Goal: Information Seeking & Learning: Compare options

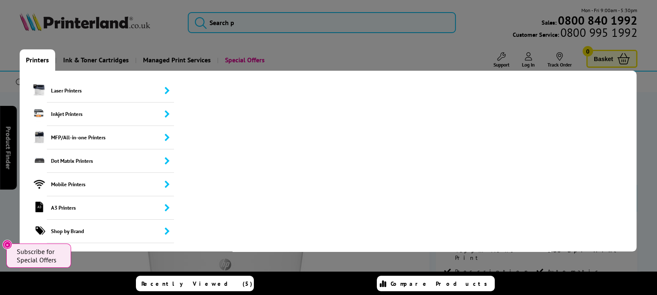
click at [39, 57] on link "Printers" at bounding box center [38, 59] width 36 height 21
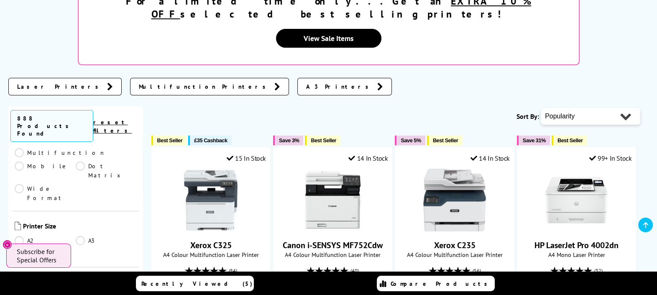
scroll to position [170, 0]
click at [27, 243] on span "Colour or Mono" at bounding box center [80, 248] width 114 height 10
click at [18, 217] on link "A4" at bounding box center [45, 221] width 61 height 9
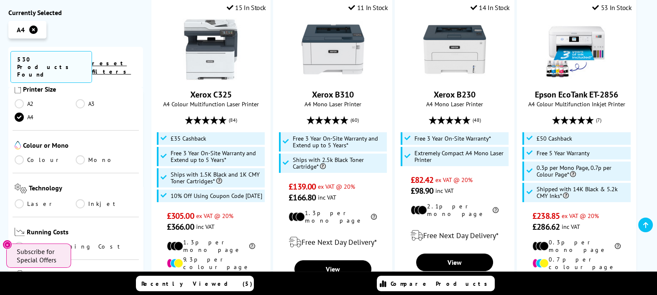
scroll to position [274, 0]
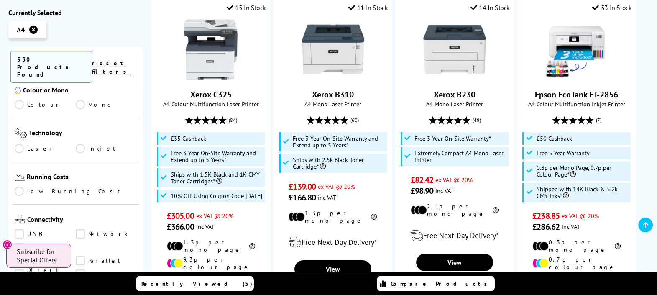
click at [20, 144] on link "Laser" at bounding box center [45, 148] width 61 height 9
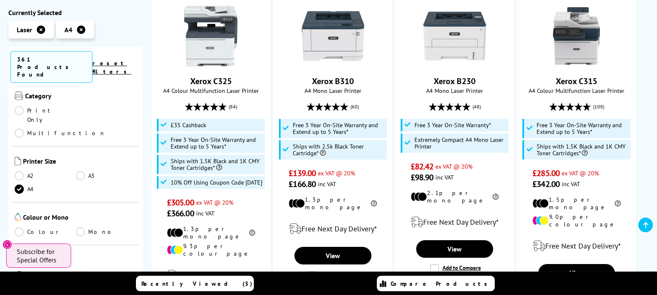
scroll to position [117, 0]
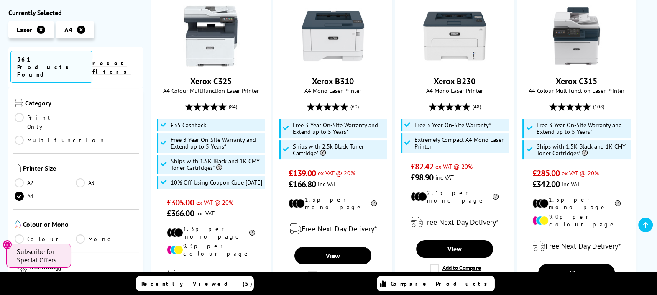
click at [91, 135] on link "Multifunction" at bounding box center [60, 139] width 91 height 9
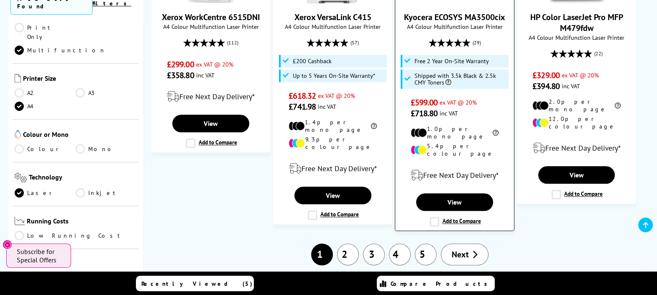
scroll to position [980, 0]
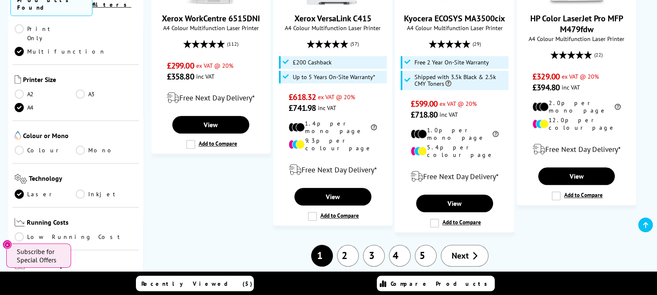
click at [427, 245] on link "5" at bounding box center [426, 256] width 22 height 22
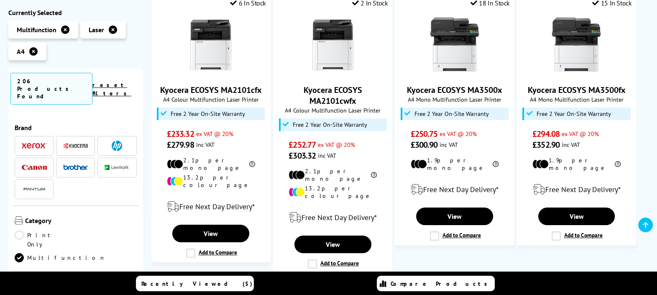
scroll to position [183, 0]
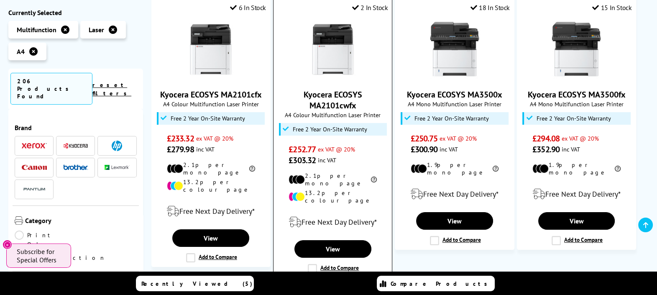
click at [340, 98] on link "Kyocera ECOSYS MA2101cwfx" at bounding box center [333, 100] width 59 height 22
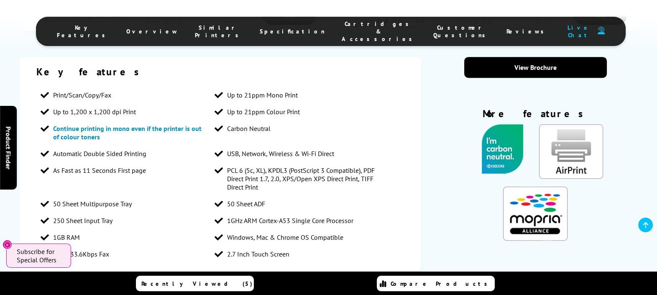
scroll to position [679, 0]
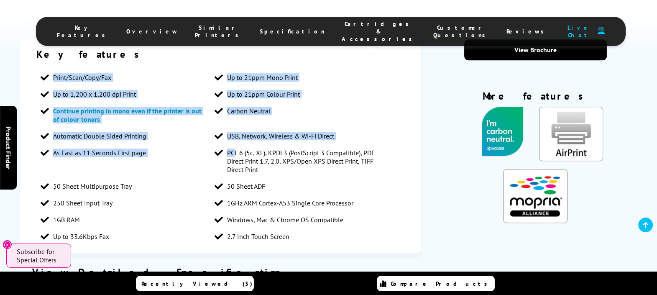
drag, startPoint x: 99, startPoint y: 75, endPoint x: 235, endPoint y: 148, distance: 154.7
click at [235, 148] on ul "Print/Scan/Copy/Fax Up to 21ppm Mono Print Up to 1,200 x 1,200 dpi Print Up to …" at bounding box center [220, 157] width 368 height 176
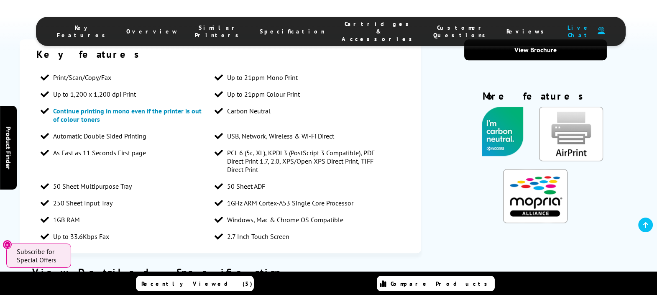
drag, startPoint x: 235, startPoint y: 148, endPoint x: 339, endPoint y: 194, distance: 113.0
click at [339, 199] on span "1GHz ARM Cortex-A53 Single Core Processor" at bounding box center [290, 203] width 126 height 8
drag, startPoint x: 268, startPoint y: 98, endPoint x: 237, endPoint y: 93, distance: 32.2
click at [237, 102] on li "Carbon Neutral" at bounding box center [297, 110] width 174 height 17
drag, startPoint x: 237, startPoint y: 93, endPoint x: 254, endPoint y: 69, distance: 29.9
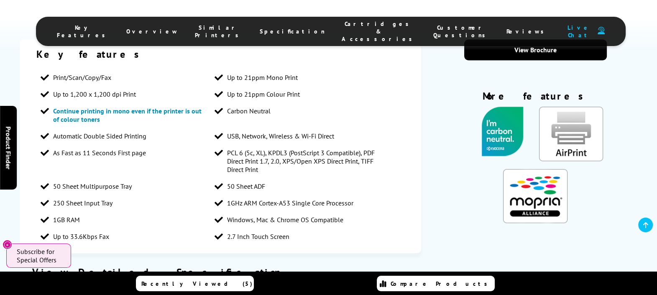
click at [274, 102] on li "Carbon Neutral" at bounding box center [297, 110] width 174 height 17
click at [252, 73] on span "Up to 21ppm Mono Print" at bounding box center [262, 77] width 71 height 8
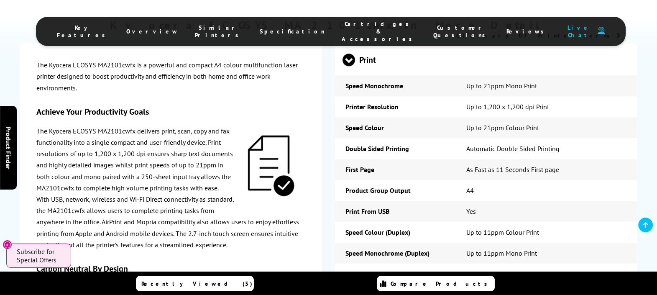
scroll to position [1189, 0]
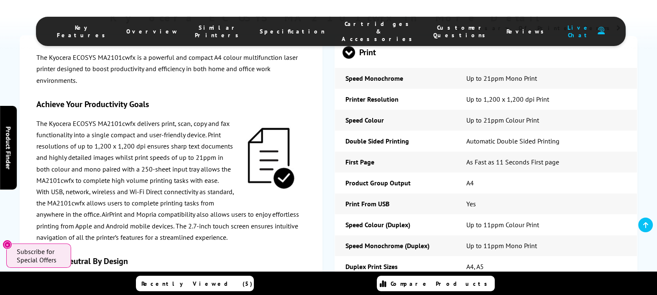
click at [348, 59] on span at bounding box center [348, 59] width 13 height 0
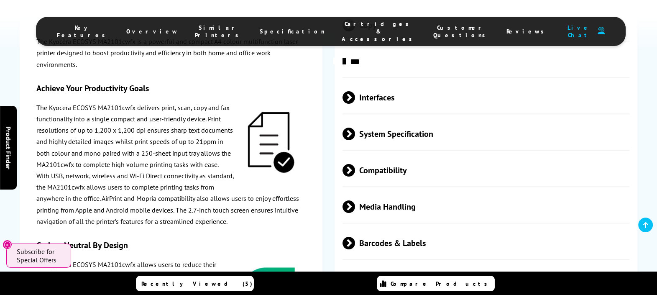
scroll to position [1294, 0]
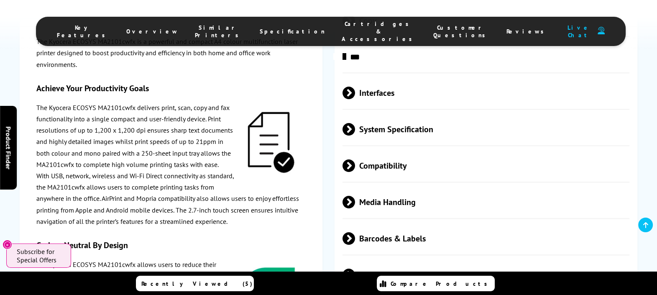
drag, startPoint x: 410, startPoint y: 159, endPoint x: 417, endPoint y: 161, distance: 7.5
click at [411, 159] on span "Compatibility" at bounding box center [485, 165] width 287 height 31
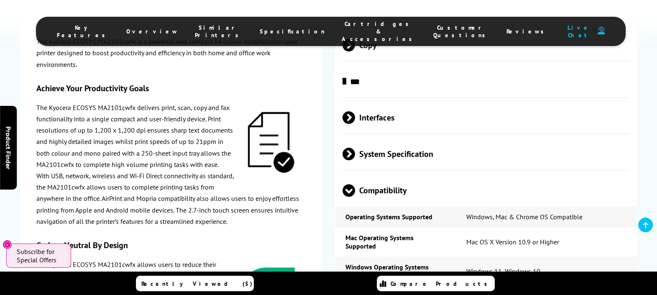
scroll to position [1267, 0]
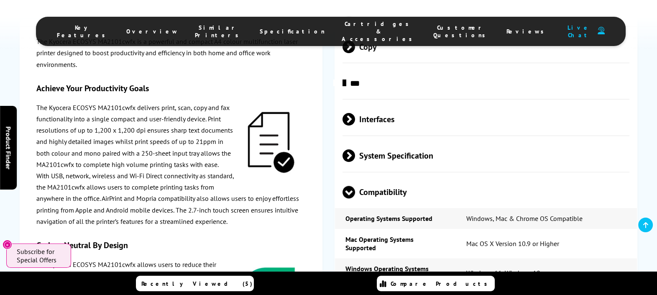
click at [425, 147] on span "System Specification" at bounding box center [485, 155] width 287 height 31
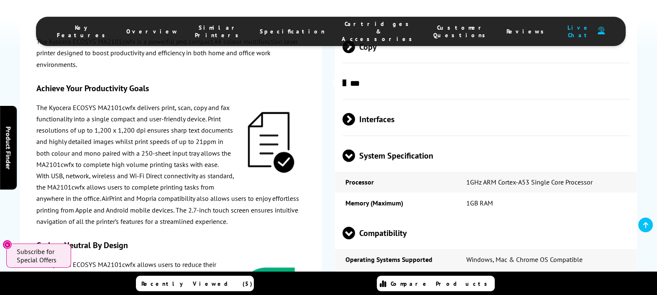
click at [405, 112] on span "Interfaces" at bounding box center [485, 119] width 287 height 31
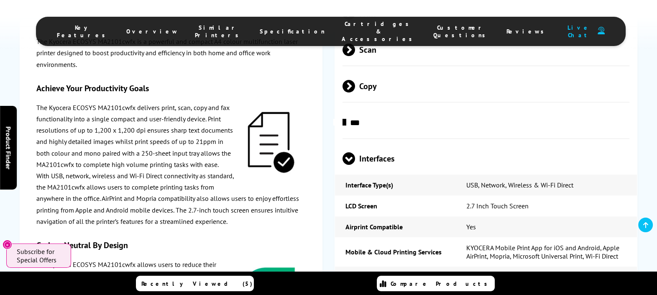
click at [398, 114] on span "***" at bounding box center [485, 122] width 287 height 31
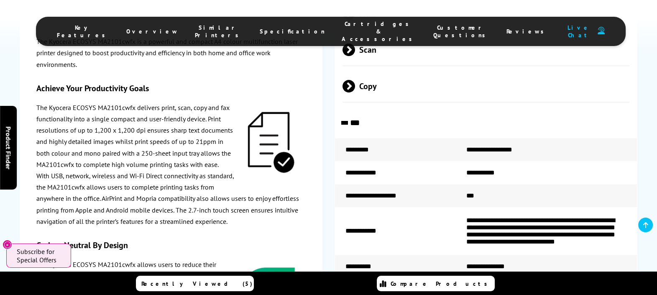
drag, startPoint x: 412, startPoint y: 84, endPoint x: 447, endPoint y: 112, distance: 45.4
click at [411, 84] on span "Copy" at bounding box center [485, 85] width 287 height 31
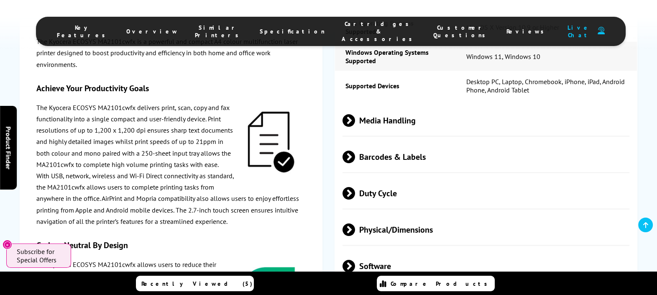
scroll to position [2025, 0]
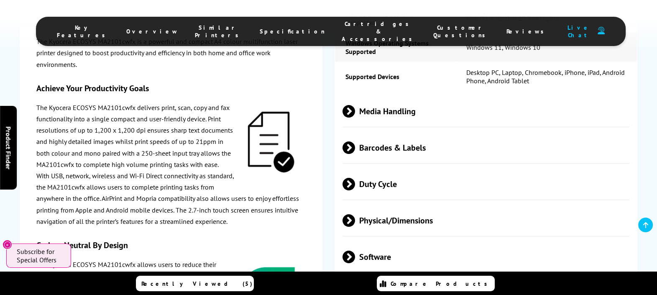
click at [456, 248] on span "Software" at bounding box center [485, 256] width 287 height 31
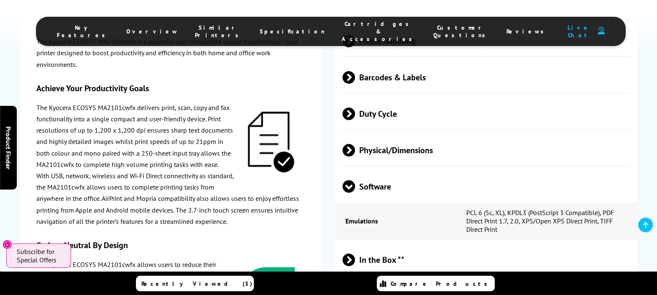
scroll to position [2051, 0]
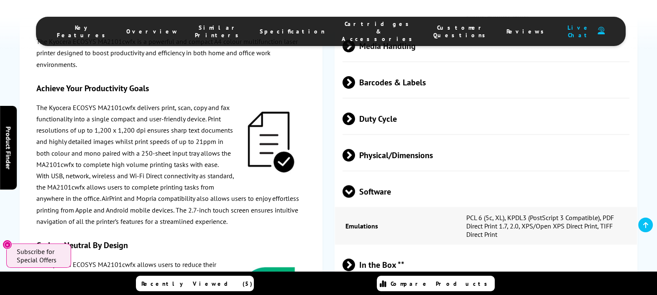
click at [411, 140] on span "Physical/Dimensions" at bounding box center [485, 154] width 287 height 31
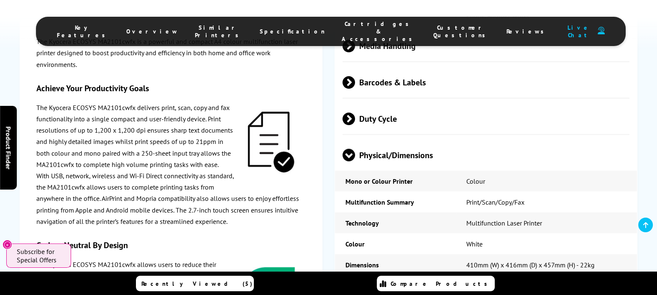
click at [434, 112] on span "Duty Cycle" at bounding box center [485, 118] width 287 height 31
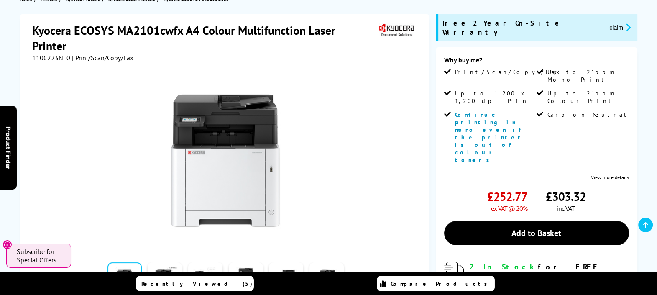
scroll to position [0, 0]
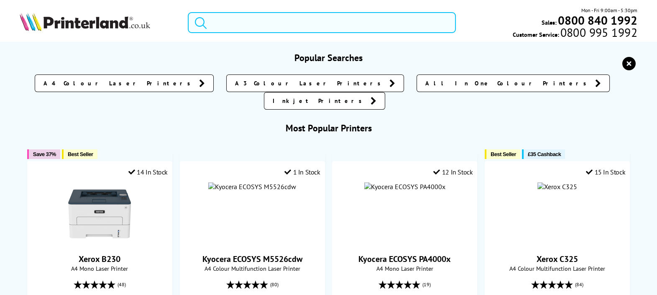
click at [383, 23] on input "search" at bounding box center [322, 22] width 268 height 21
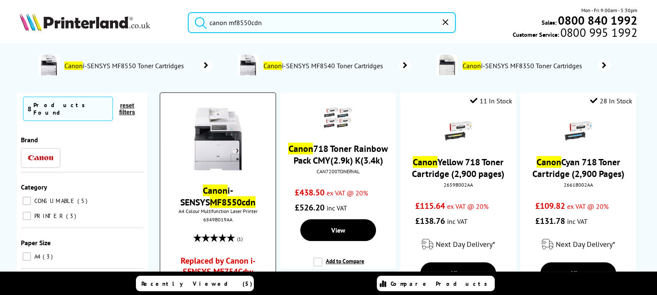
type input "canon mf8550cdn"
click at [213, 192] on link "Canon i-SENSYS MF8550cdn" at bounding box center [217, 195] width 75 height 23
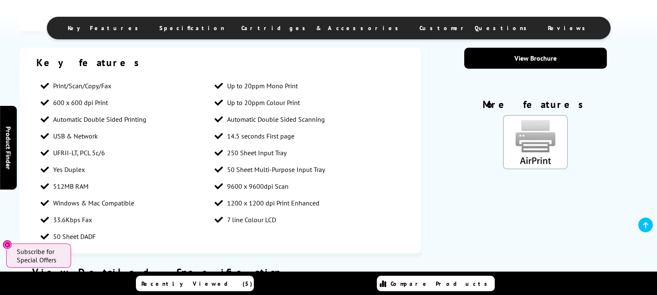
scroll to position [444, 0]
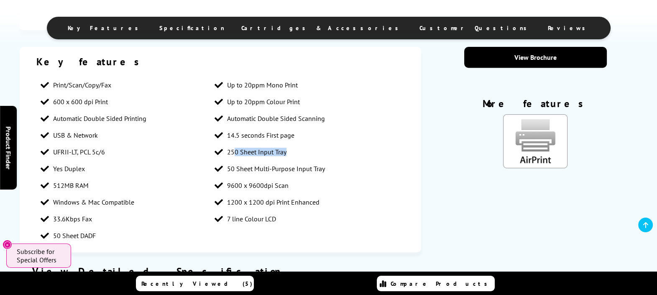
drag, startPoint x: 293, startPoint y: 157, endPoint x: 232, endPoint y: 154, distance: 61.1
click at [232, 154] on li "250 Sheet Input Tray" at bounding box center [297, 151] width 174 height 17
drag, startPoint x: 232, startPoint y: 154, endPoint x: 286, endPoint y: 191, distance: 65.5
click at [286, 189] on span "9600 x 9600dpi Scan" at bounding box center [257, 185] width 61 height 8
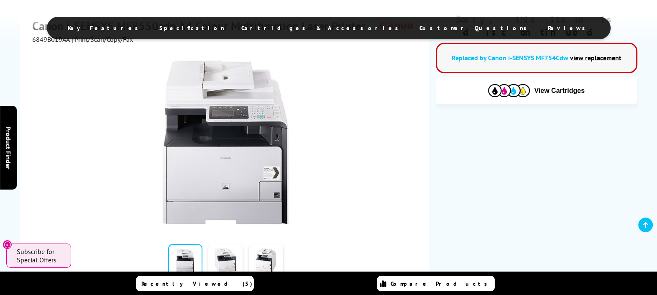
scroll to position [0, 0]
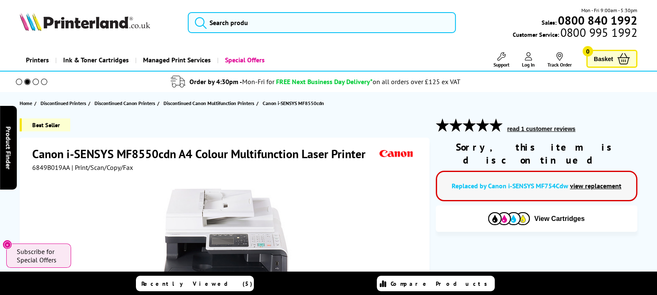
click at [602, 181] on link "view replacement" at bounding box center [595, 185] width 51 height 8
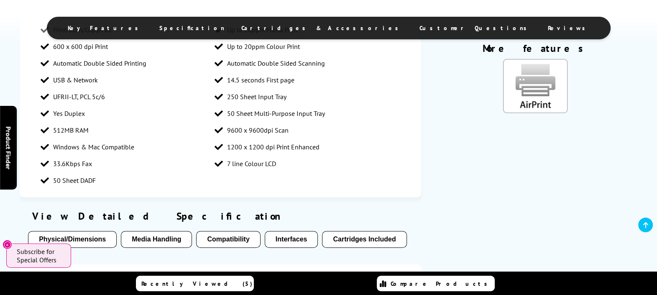
scroll to position [457, 0]
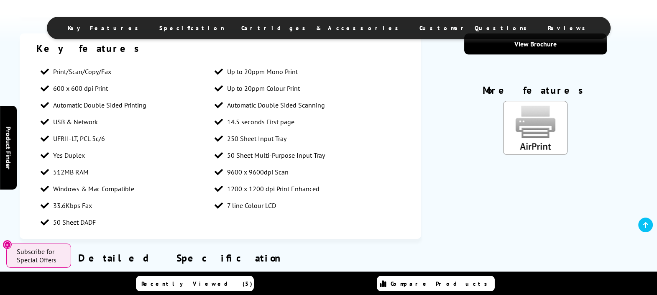
drag, startPoint x: 248, startPoint y: 74, endPoint x: 264, endPoint y: 73, distance: 16.3
click at [250, 73] on span "Up to 20ppm Mono Print" at bounding box center [262, 71] width 71 height 8
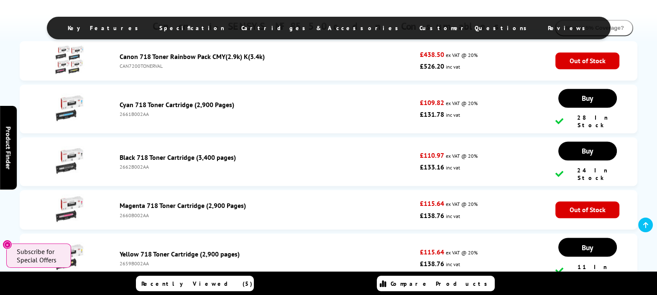
scroll to position [1751, 0]
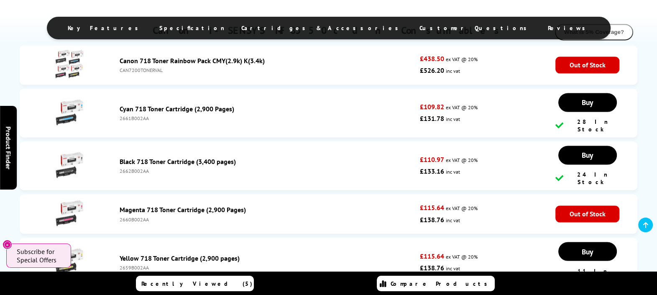
drag, startPoint x: 167, startPoint y: 76, endPoint x: 117, endPoint y: 75, distance: 50.2
click at [117, 73] on div "Canon 718 Toner Rainbow Pack CMY(2.9k) K(3.4k) CAN7200TONERVAL" at bounding box center [267, 64] width 304 height 17
drag, startPoint x: 117, startPoint y: 75, endPoint x: 162, endPoint y: 77, distance: 45.2
click at [162, 73] on div "CAN7200TONERVAL" at bounding box center [268, 70] width 296 height 6
drag, startPoint x: 158, startPoint y: 122, endPoint x: 116, endPoint y: 121, distance: 42.6
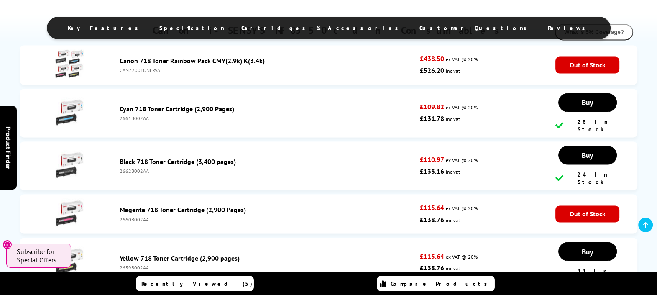
click at [116, 121] on div "Cyan 718 Toner Cartridge (2,900 Pages) 2661B002AA" at bounding box center [267, 113] width 304 height 17
copy div "2661B002AA"
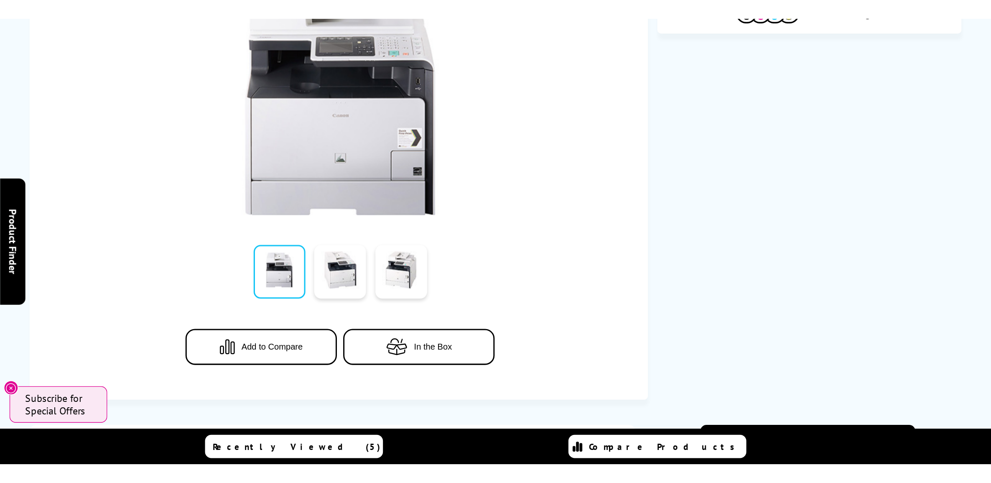
scroll to position [0, 0]
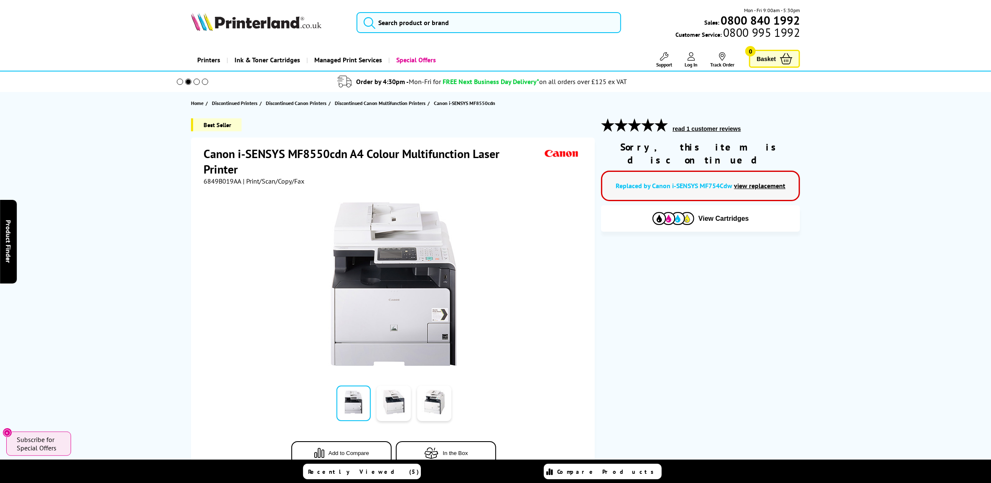
drag, startPoint x: 536, startPoint y: 390, endPoint x: 534, endPoint y: 306, distance: 83.6
click at [534, 294] on div "Add to Compare In the Box" at bounding box center [394, 333] width 381 height 296
drag, startPoint x: 681, startPoint y: 304, endPoint x: 671, endPoint y: 308, distance: 10.1
click at [656, 294] on div "Best Seller Canon i-SENSYS MF8550cdn A4 Colour Multifunction Laser Printer 6849…" at bounding box center [495, 303] width 669 height 370
